Goal: Task Accomplishment & Management: Manage account settings

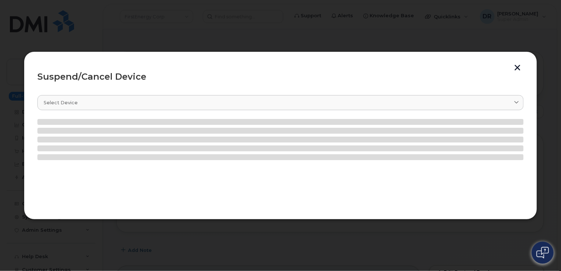
scroll to position [142, 0]
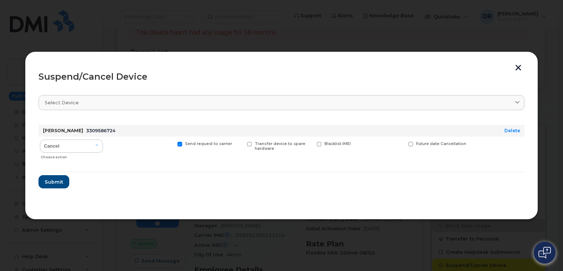
click at [172, 143] on input "Send request to carrier" at bounding box center [171, 144] width 4 height 4
checkbox input "false"
